Goal: Check status: Check status

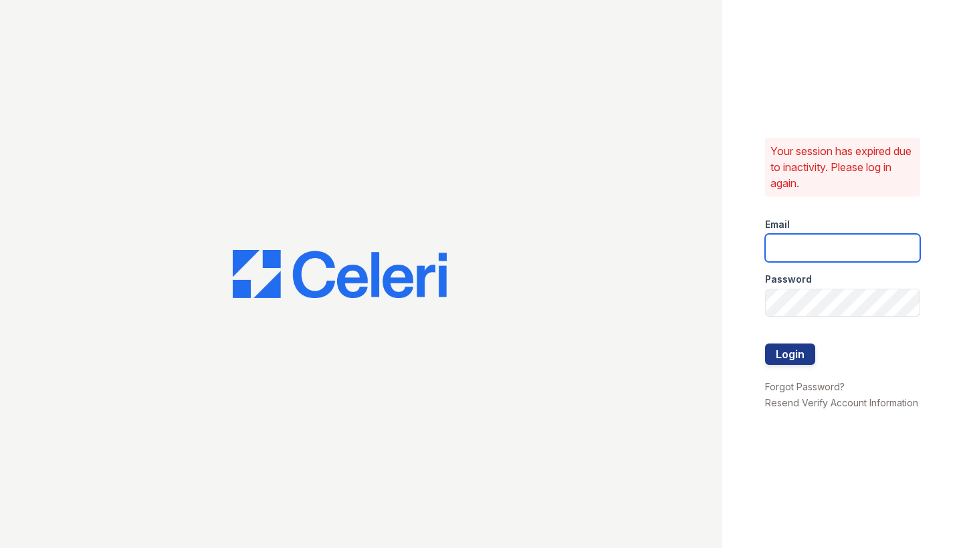
type input "james.barker@trinity-pm.com"
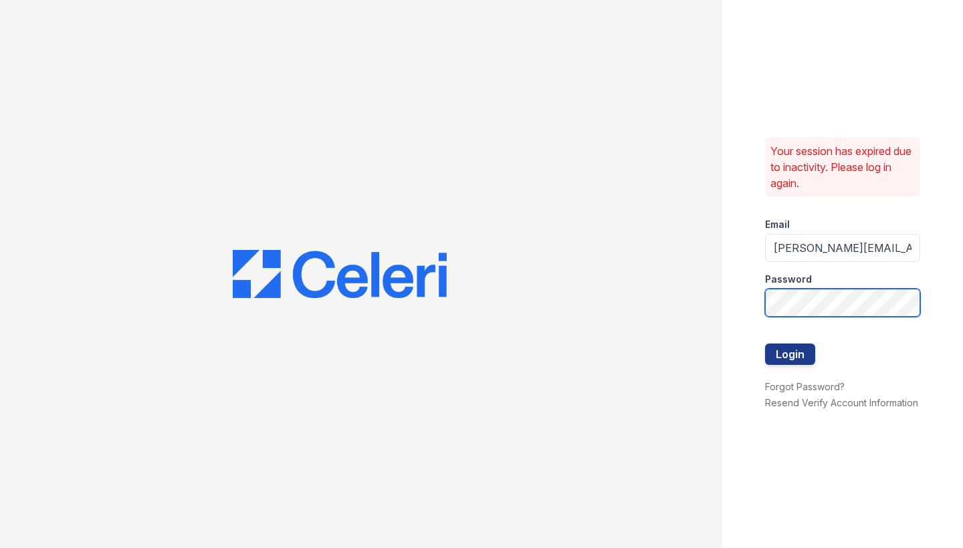
click at [789, 354] on button "Login" at bounding box center [790, 354] width 50 height 21
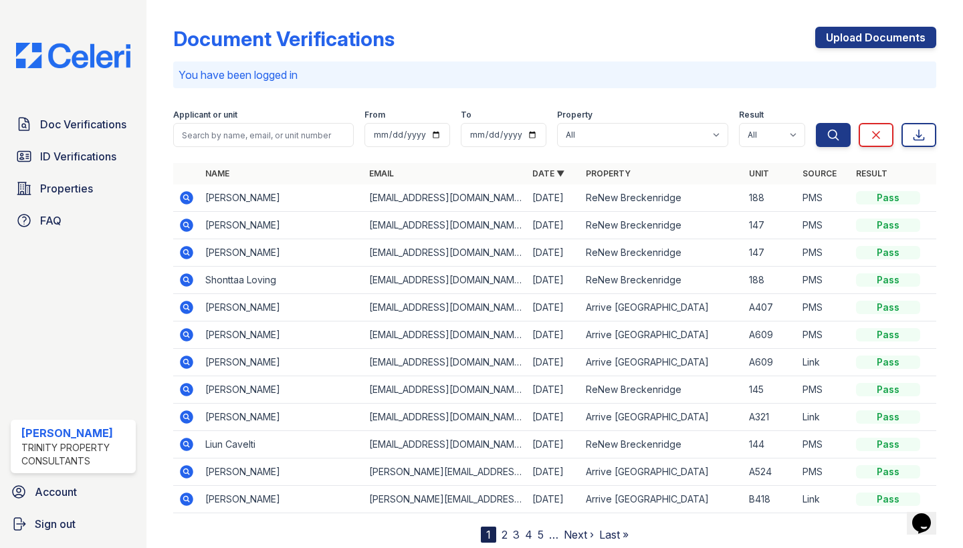
click at [878, 201] on div "Pass" at bounding box center [888, 197] width 64 height 13
click at [182, 197] on icon at bounding box center [186, 197] width 13 height 13
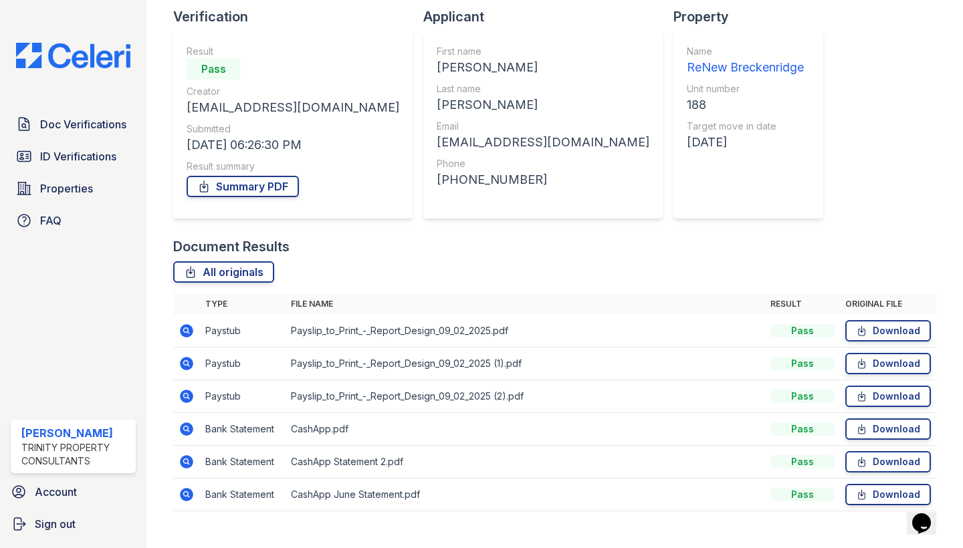
scroll to position [87, 0]
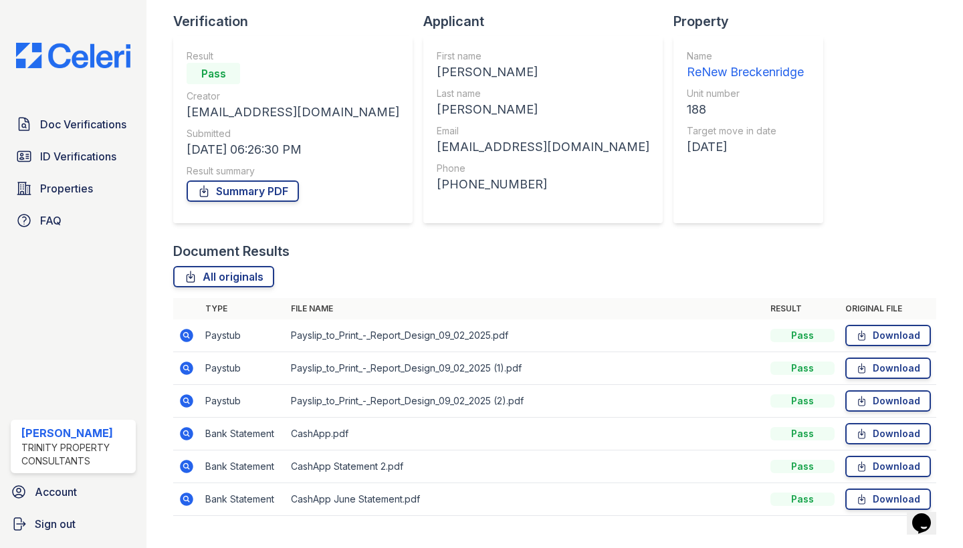
click at [328, 331] on td "Payslip_to_Print_-_Report_Design_09_02_2025.pdf" at bounding box center [524, 336] width 479 height 33
click at [186, 336] on icon at bounding box center [185, 334] width 3 height 3
click at [186, 370] on icon at bounding box center [186, 368] width 16 height 16
click at [189, 400] on icon at bounding box center [186, 400] width 13 height 13
click at [186, 431] on icon at bounding box center [186, 434] width 16 height 16
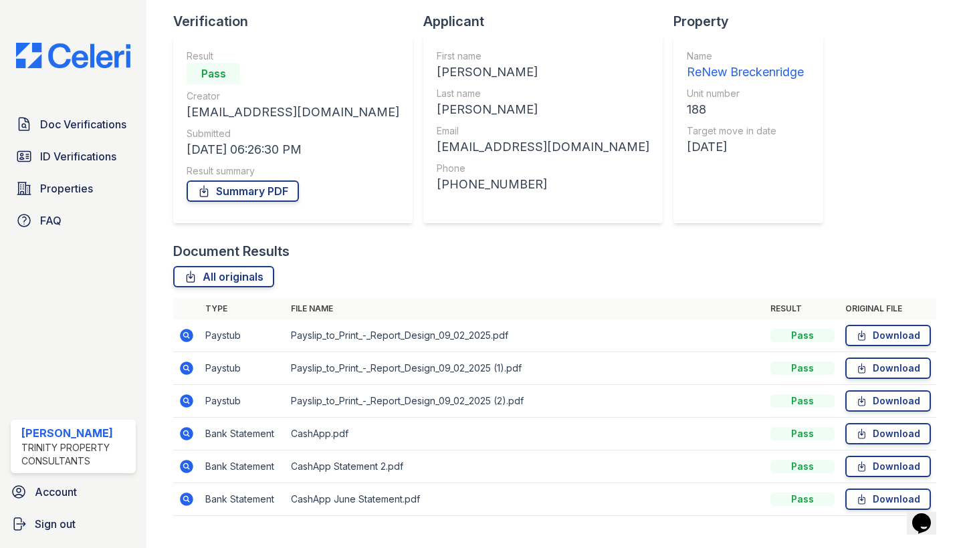
click at [191, 466] on icon at bounding box center [186, 466] width 13 height 13
click at [195, 338] on icon at bounding box center [186, 336] width 16 height 16
click at [195, 368] on td at bounding box center [186, 368] width 27 height 33
click at [185, 368] on icon at bounding box center [185, 367] width 3 height 3
click at [184, 338] on icon at bounding box center [186, 335] width 13 height 13
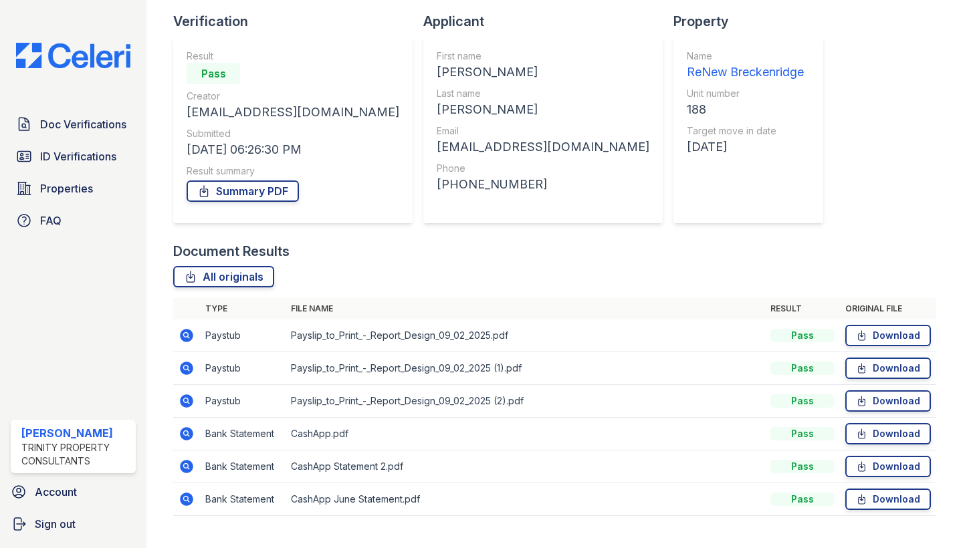
click at [193, 340] on icon at bounding box center [186, 336] width 16 height 16
click at [184, 374] on icon at bounding box center [186, 368] width 13 height 13
click at [184, 404] on icon at bounding box center [186, 400] width 13 height 13
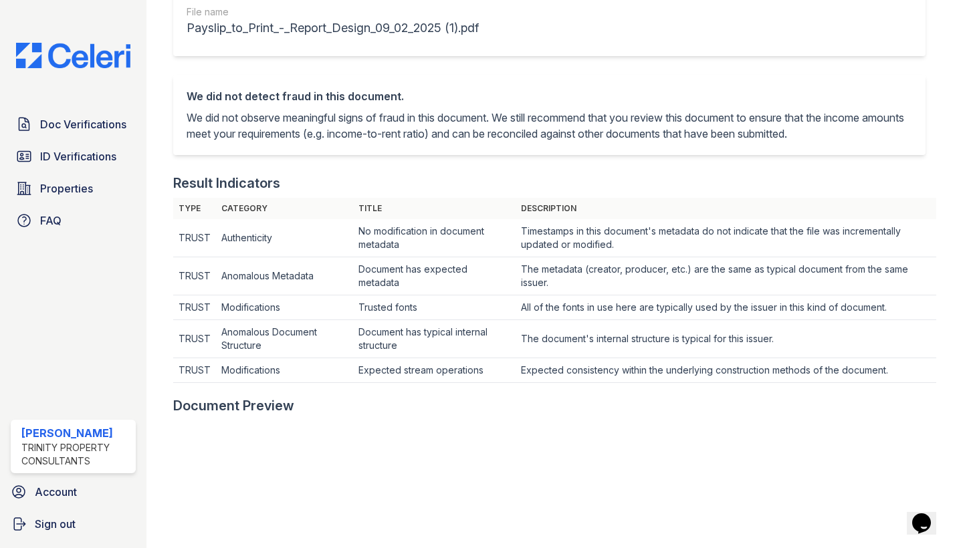
scroll to position [370, 0]
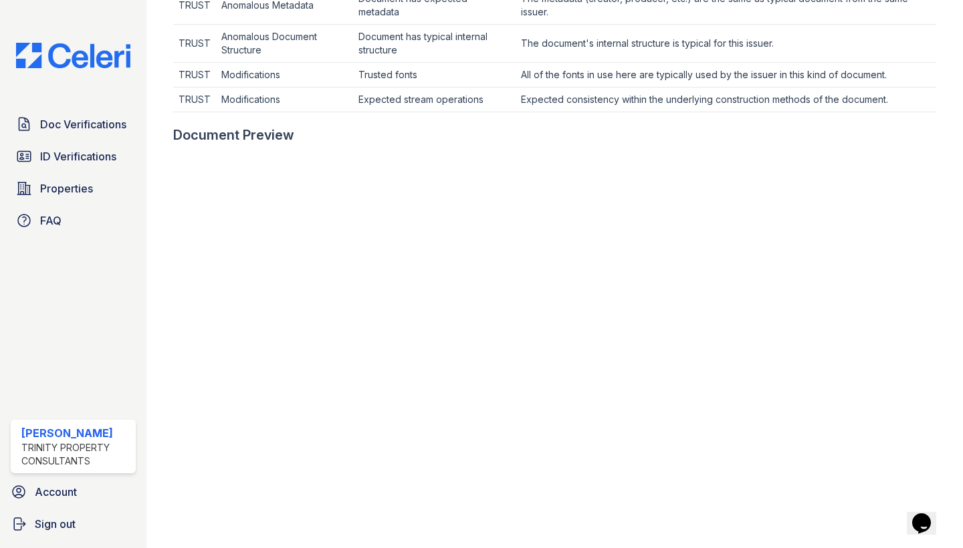
scroll to position [503, 0]
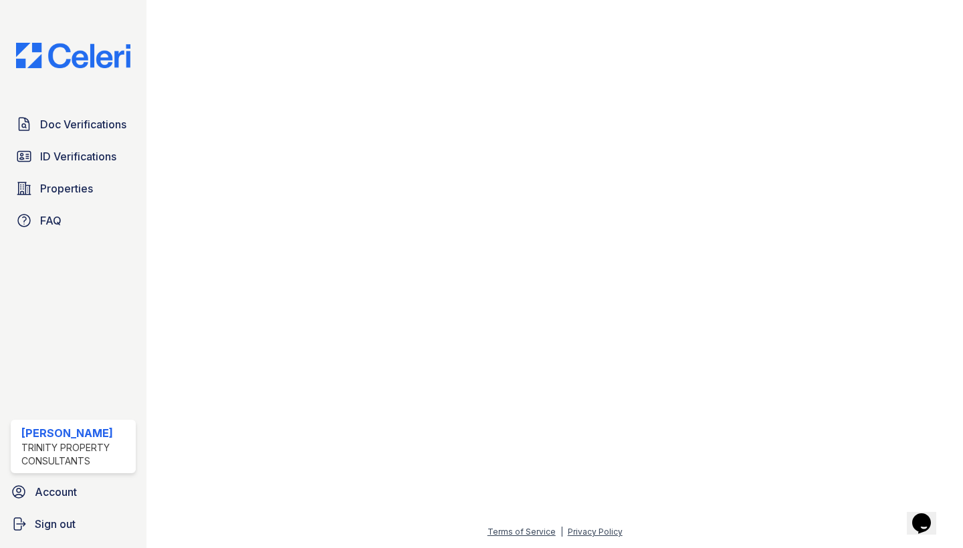
scroll to position [668, 0]
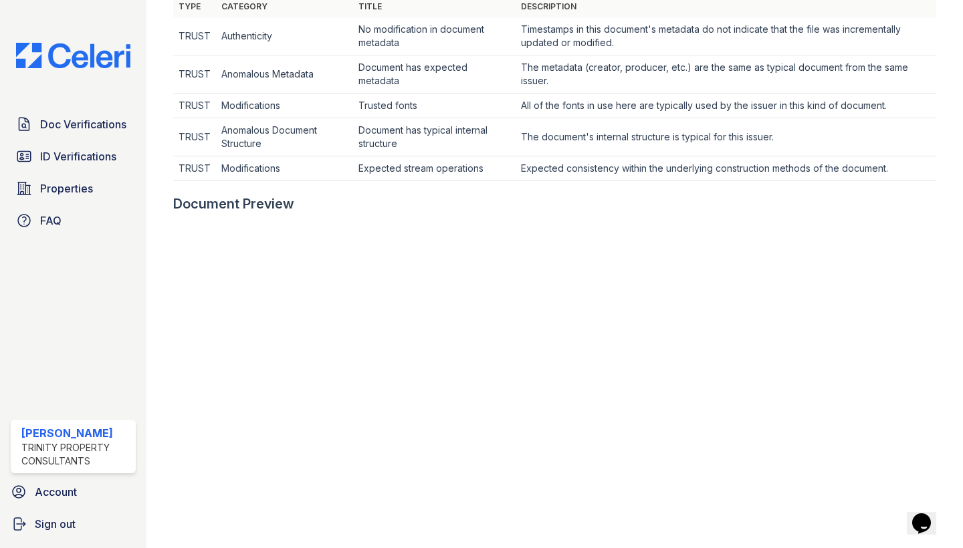
scroll to position [500, 0]
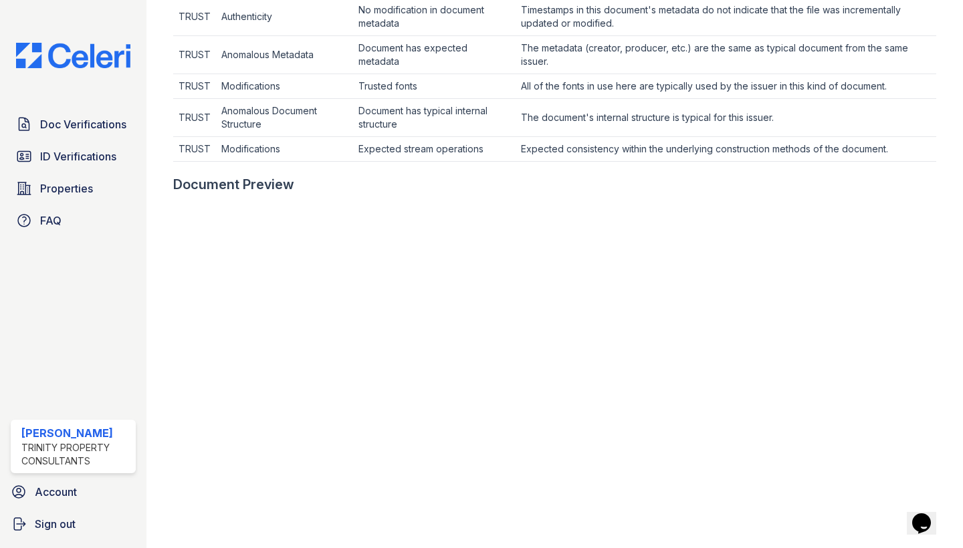
scroll to position [294, 0]
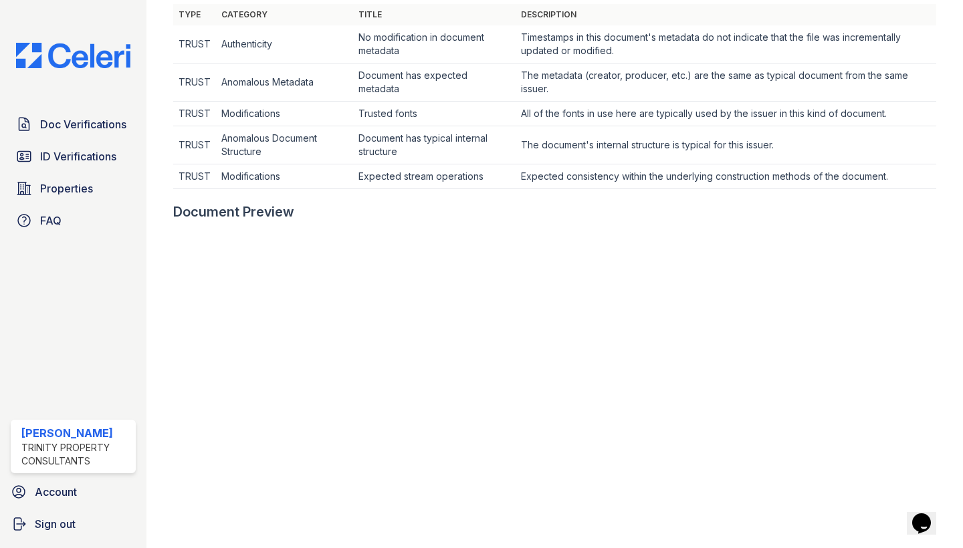
scroll to position [370, 0]
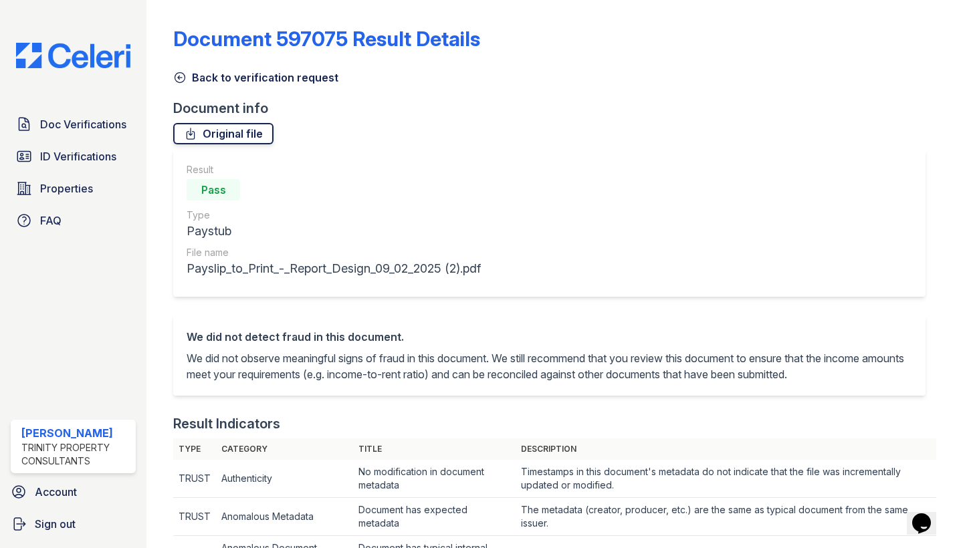
click at [199, 128] on link "Original file" at bounding box center [223, 133] width 100 height 21
click at [94, 132] on span "Doc Verifications" at bounding box center [83, 124] width 86 height 16
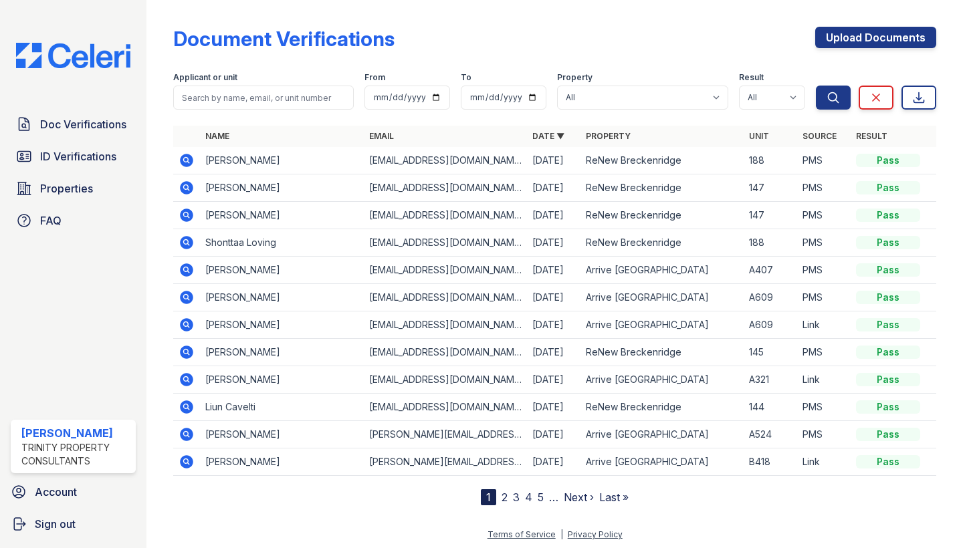
click at [182, 158] on icon at bounding box center [186, 160] width 13 height 13
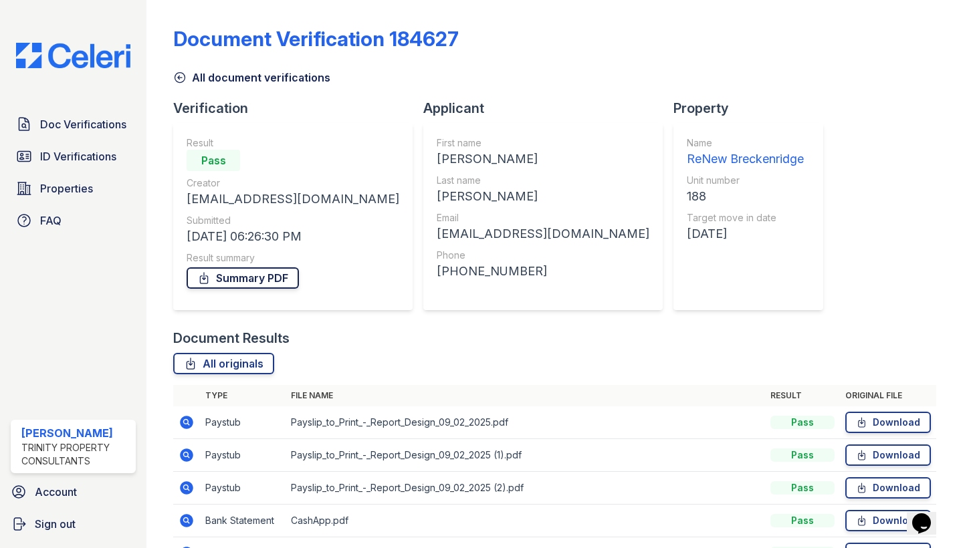
click at [262, 281] on link "Summary PDF" at bounding box center [243, 277] width 112 height 21
